Goal: Navigation & Orientation: Find specific page/section

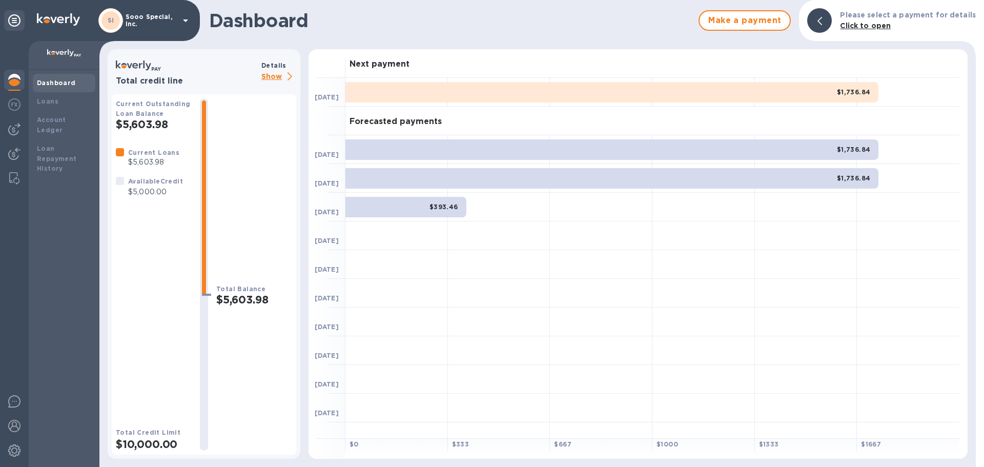
click at [52, 77] on div "Dashboard" at bounding box center [64, 83] width 63 height 18
click at [46, 102] on b "Loans" at bounding box center [48, 101] width 22 height 8
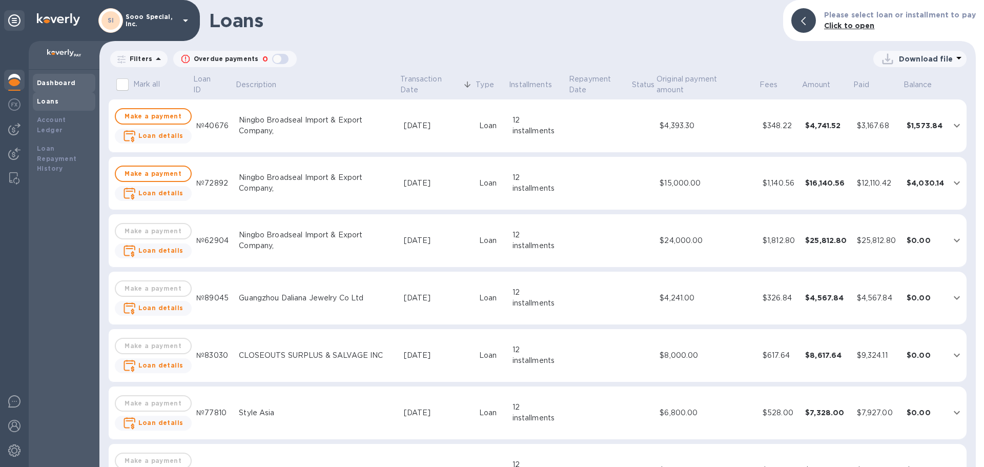
click at [54, 83] on b "Dashboard" at bounding box center [56, 83] width 39 height 8
